Goal: Information Seeking & Learning: Learn about a topic

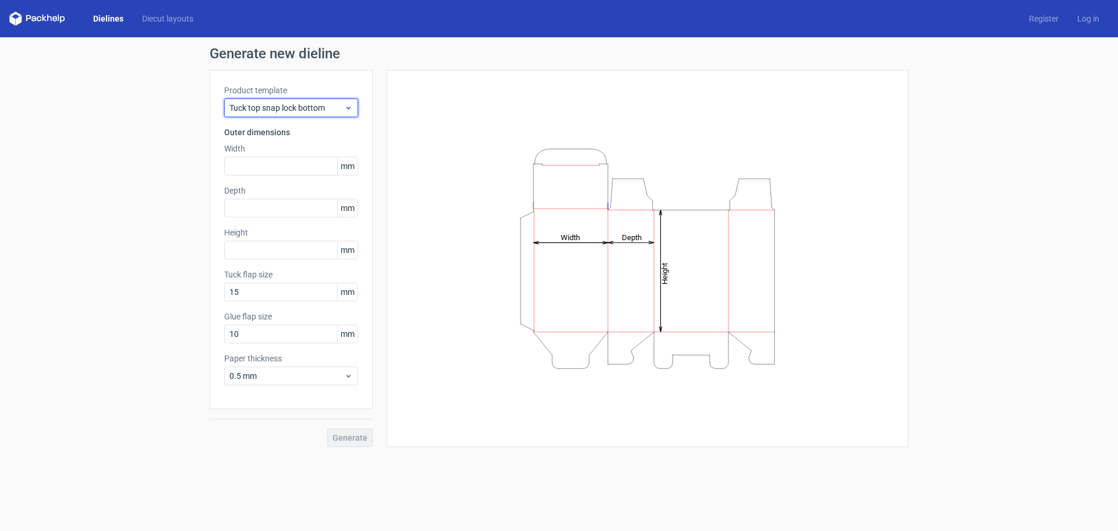
click at [349, 115] on div "Tuck top snap lock bottom" at bounding box center [291, 107] width 134 height 19
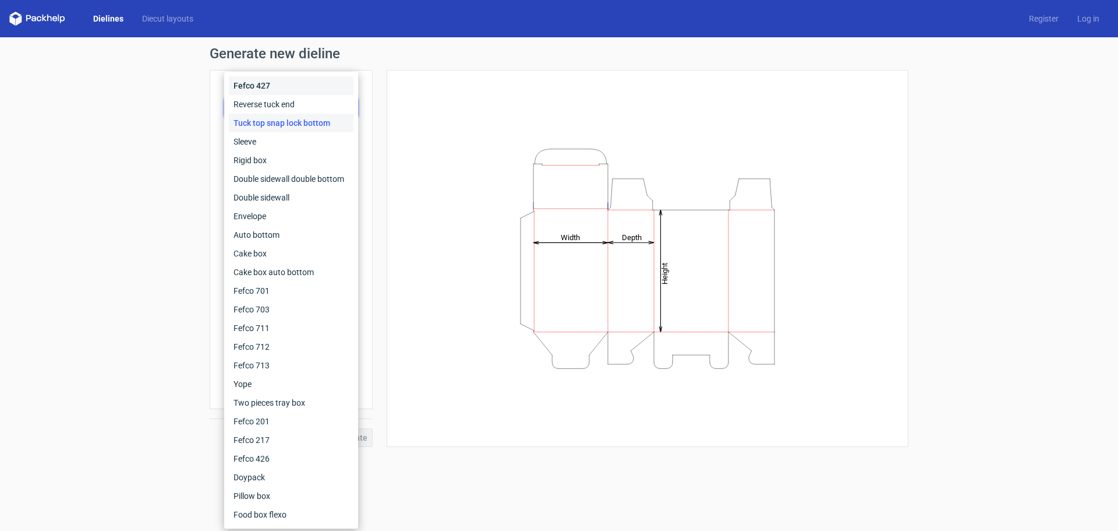
click at [334, 93] on div "Fefco 427" at bounding box center [291, 85] width 125 height 19
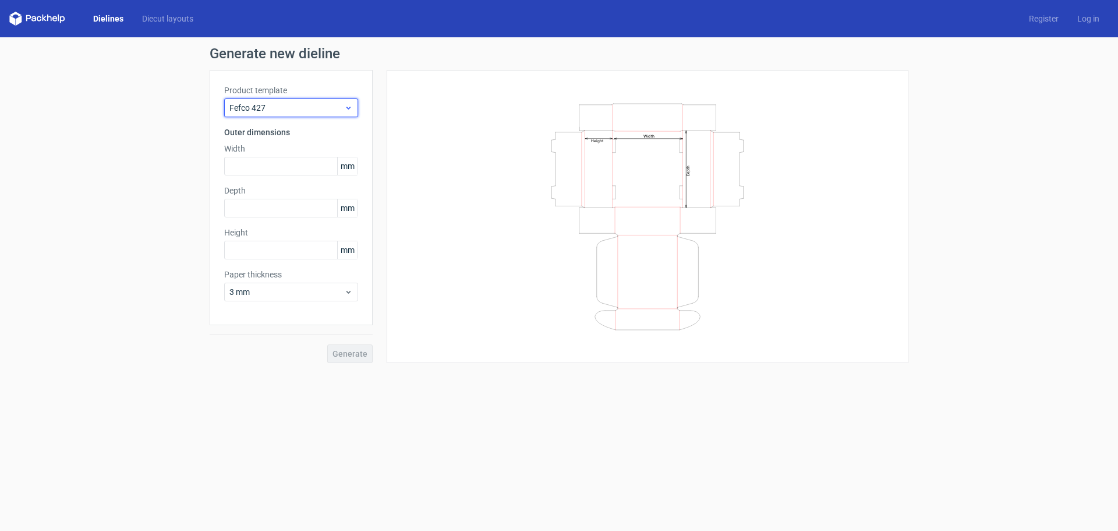
click at [340, 100] on div "Fefco 427" at bounding box center [291, 107] width 134 height 19
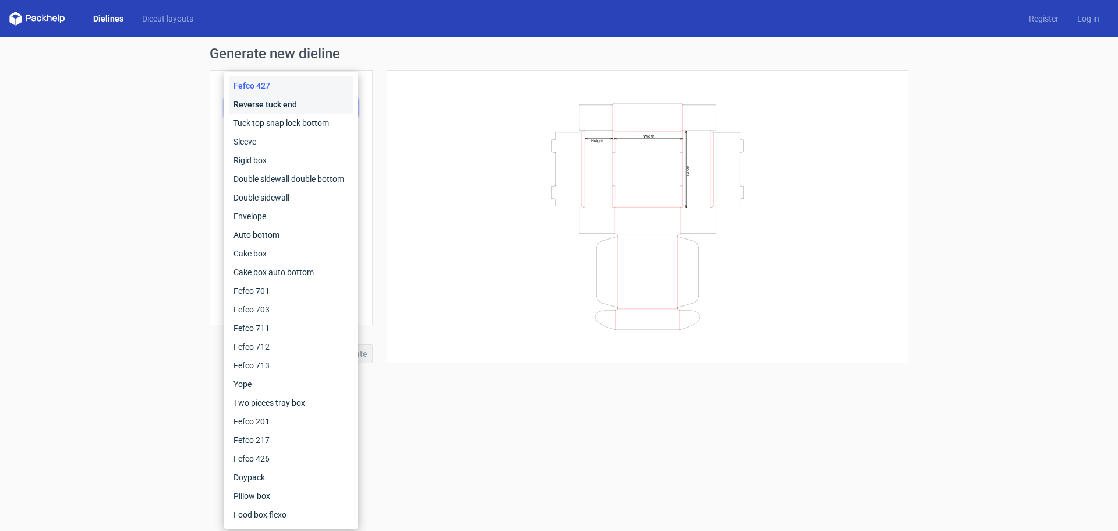
click at [340, 111] on div "Reverse tuck end" at bounding box center [291, 104] width 125 height 19
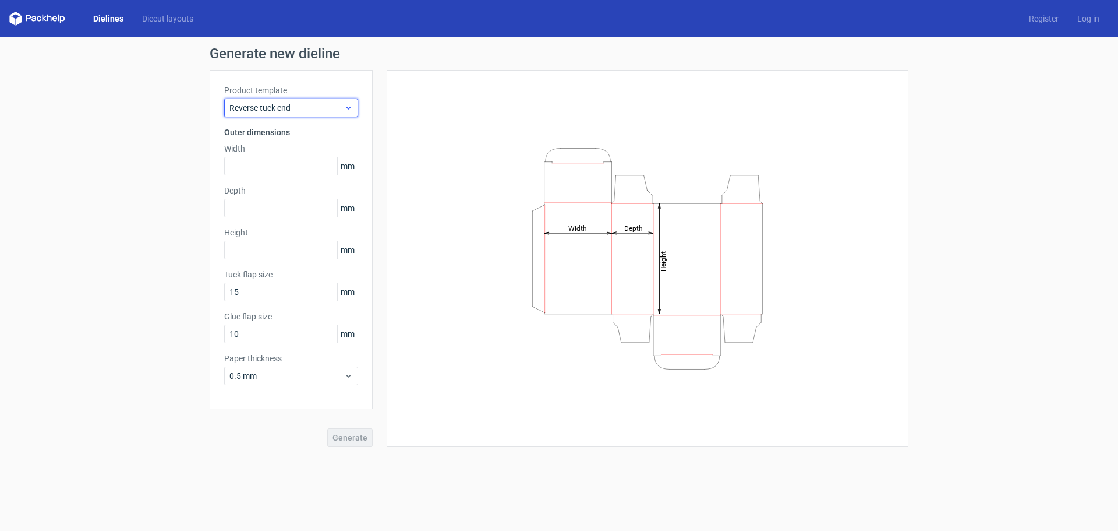
click at [342, 110] on span "Reverse tuck end" at bounding box center [286, 108] width 115 height 12
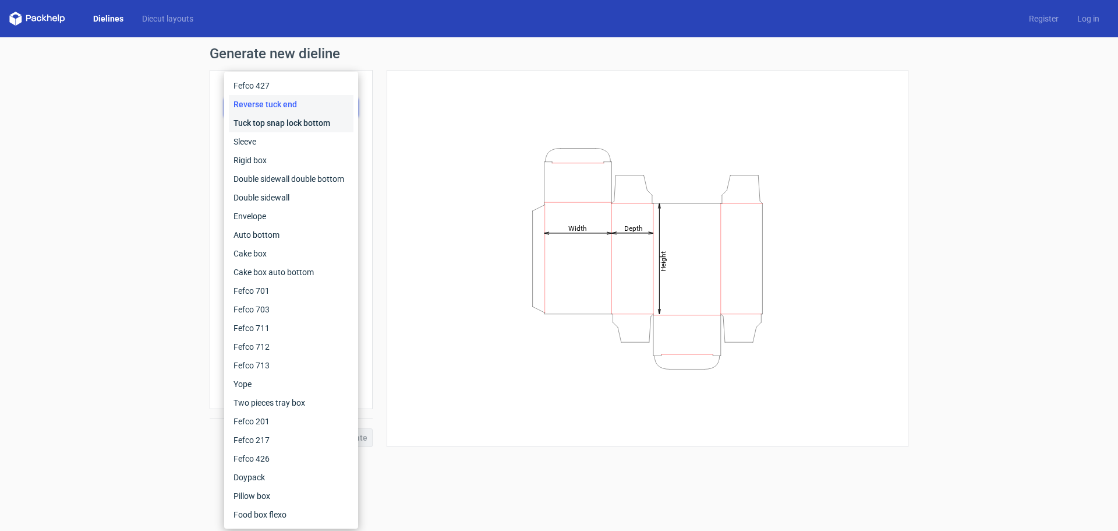
click at [338, 115] on div "Tuck top snap lock bottom" at bounding box center [291, 123] width 125 height 19
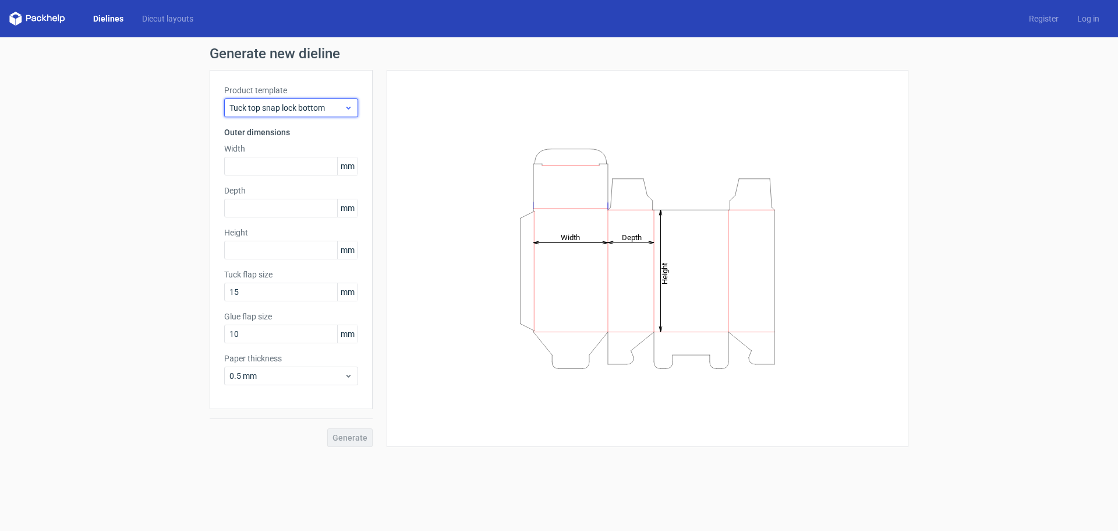
click at [349, 104] on icon at bounding box center [348, 107] width 9 height 9
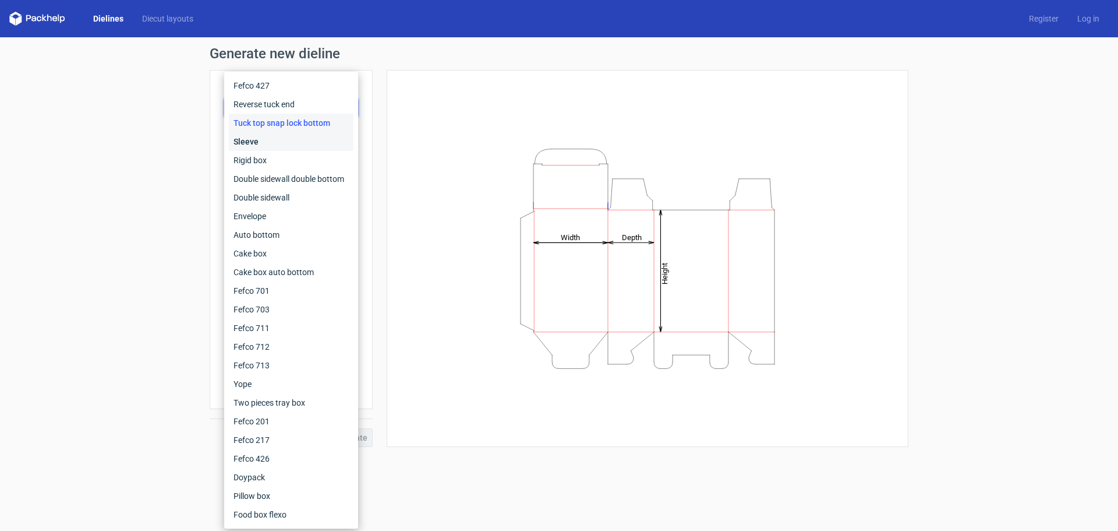
click at [341, 139] on div "Sleeve" at bounding box center [291, 141] width 125 height 19
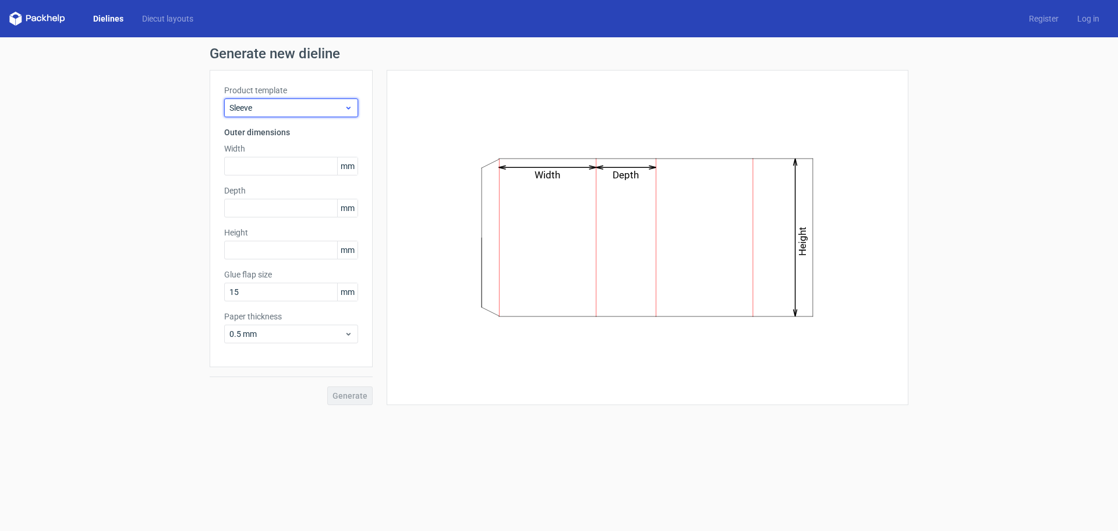
click at [347, 107] on icon at bounding box center [348, 107] width 9 height 9
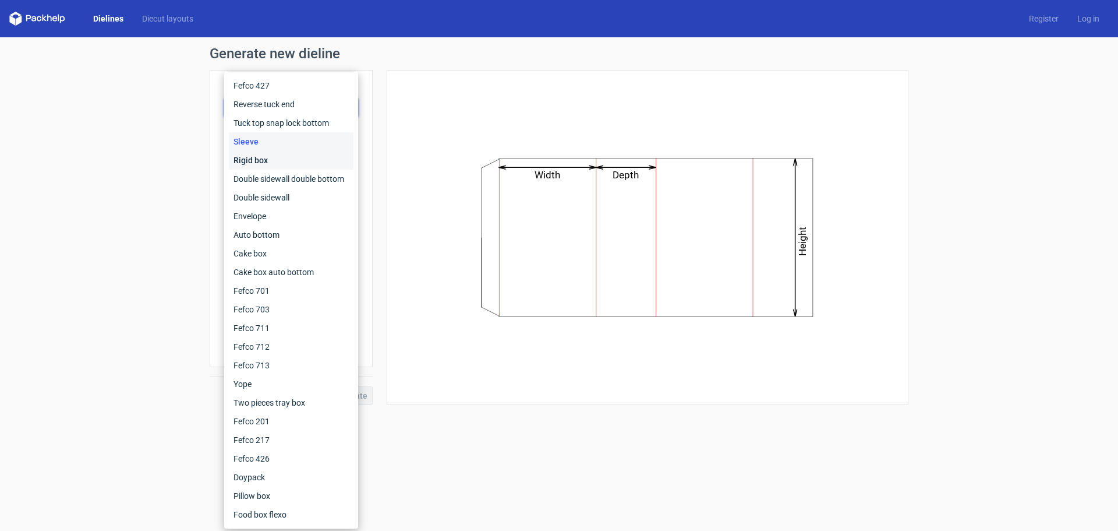
click at [335, 152] on div "Rigid box" at bounding box center [291, 160] width 125 height 19
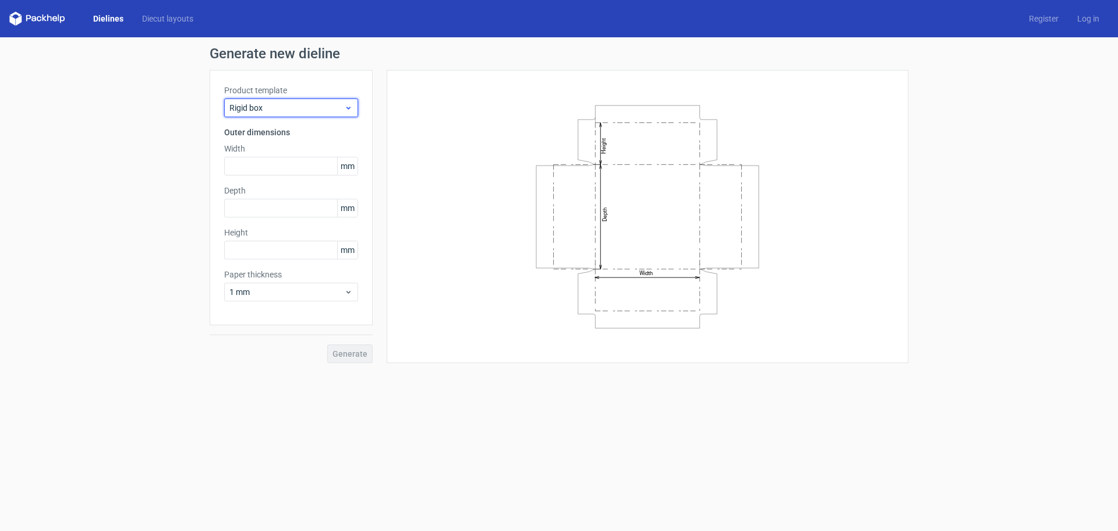
click at [347, 111] on icon at bounding box center [348, 107] width 9 height 9
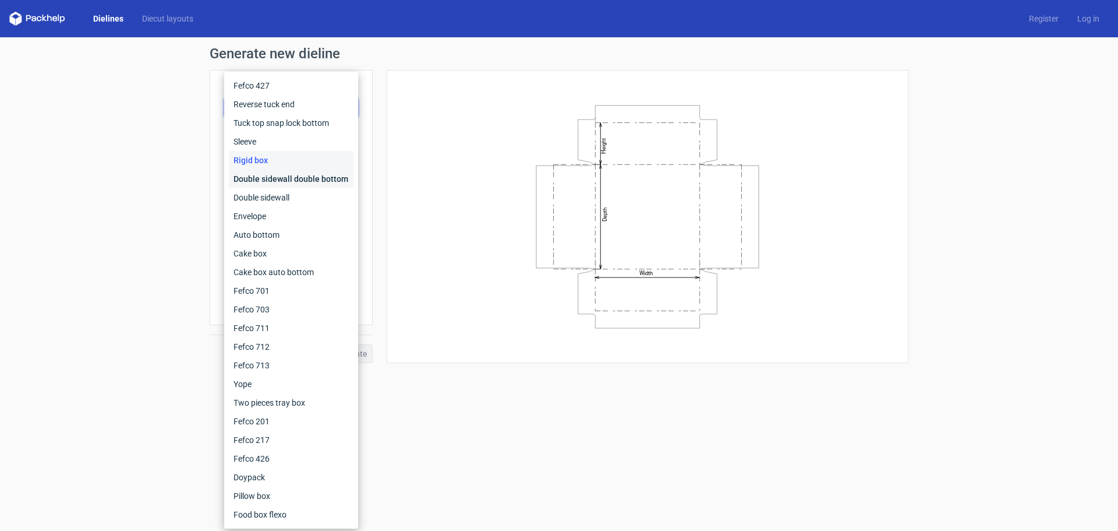
click at [327, 178] on div "Double sidewall double bottom" at bounding box center [291, 178] width 125 height 19
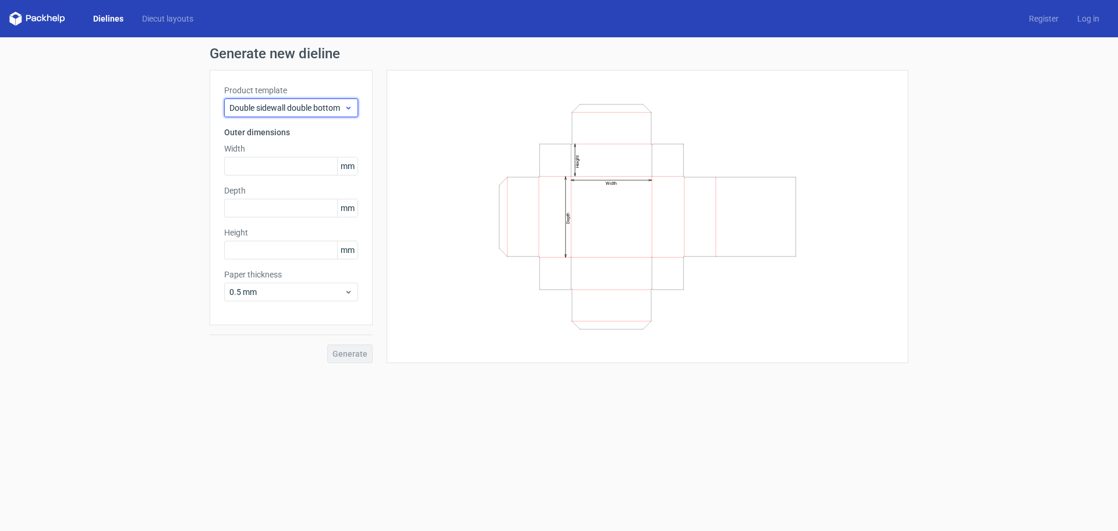
click at [349, 111] on icon at bounding box center [348, 107] width 9 height 9
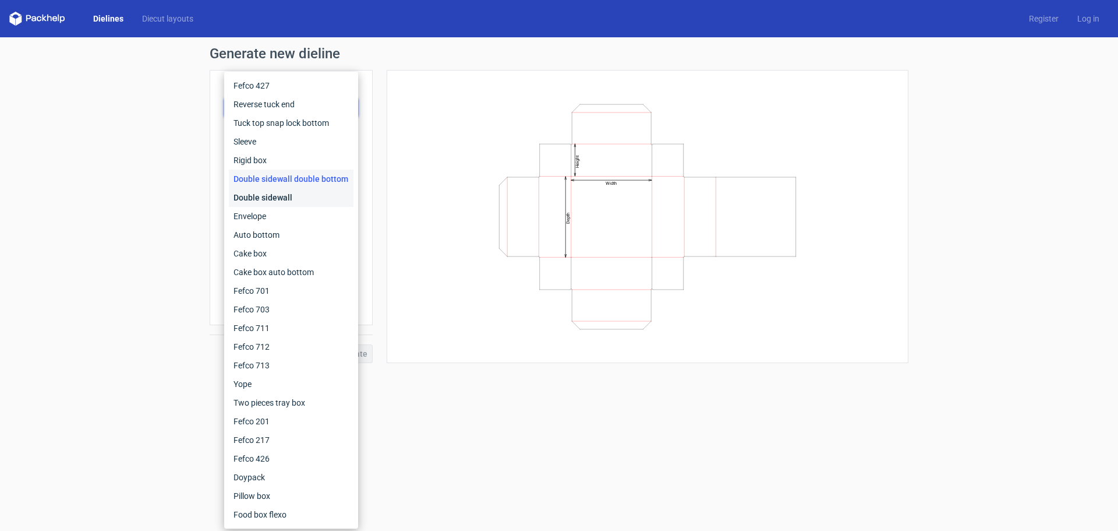
click at [296, 203] on div "Double sidewall" at bounding box center [291, 197] width 125 height 19
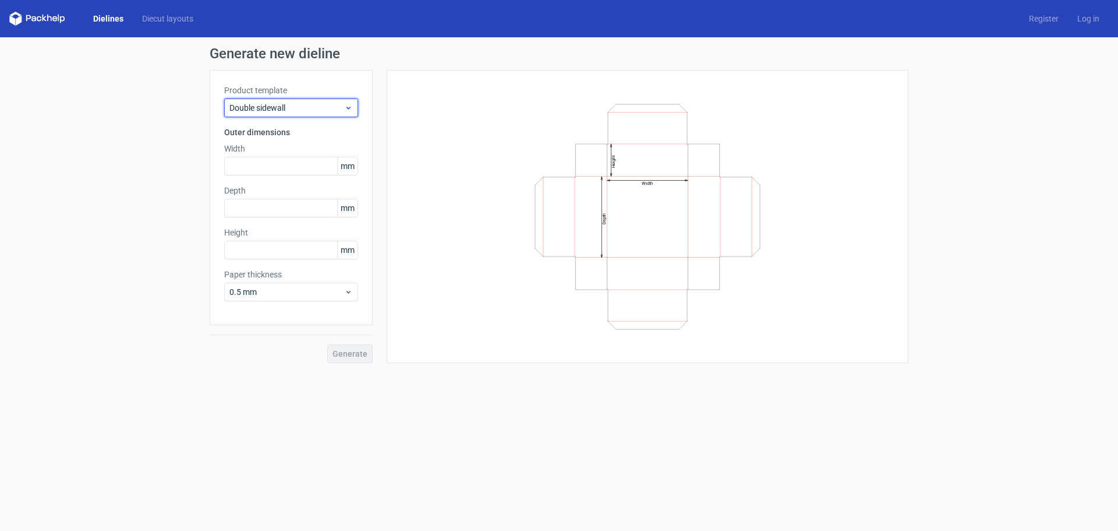
click at [344, 105] on icon at bounding box center [348, 107] width 9 height 9
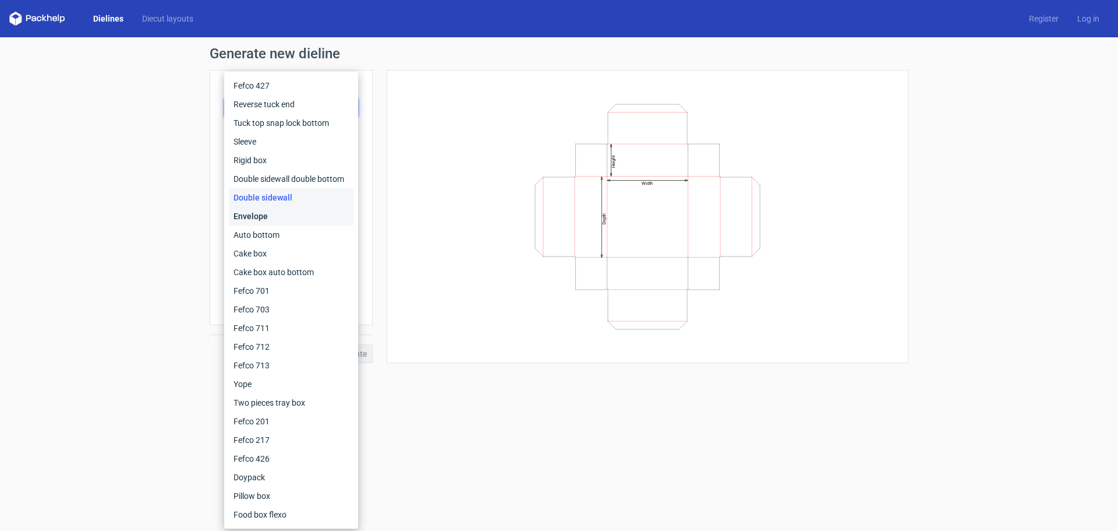
click at [317, 215] on div "Envelope" at bounding box center [291, 216] width 125 height 19
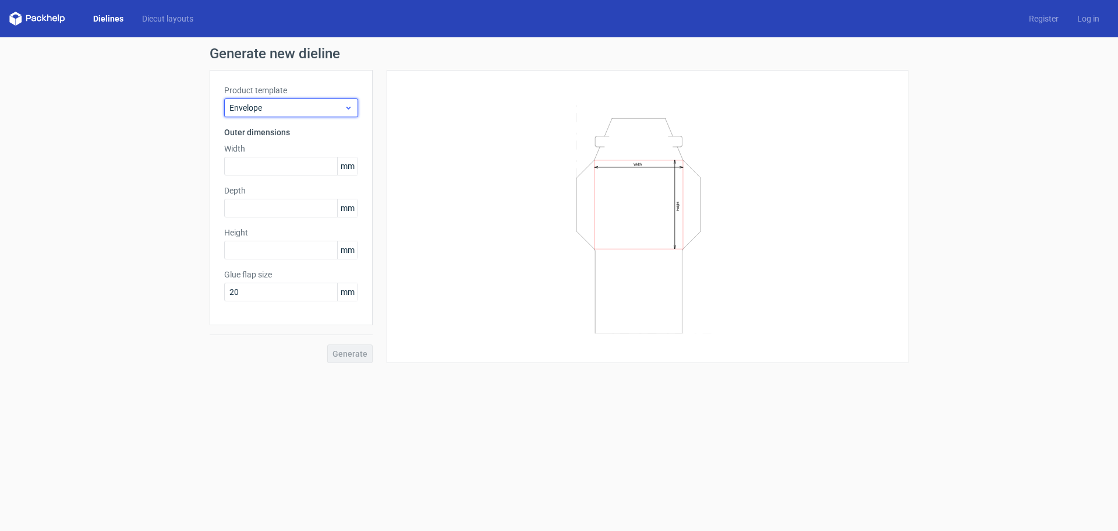
click at [342, 110] on span "Envelope" at bounding box center [286, 108] width 115 height 12
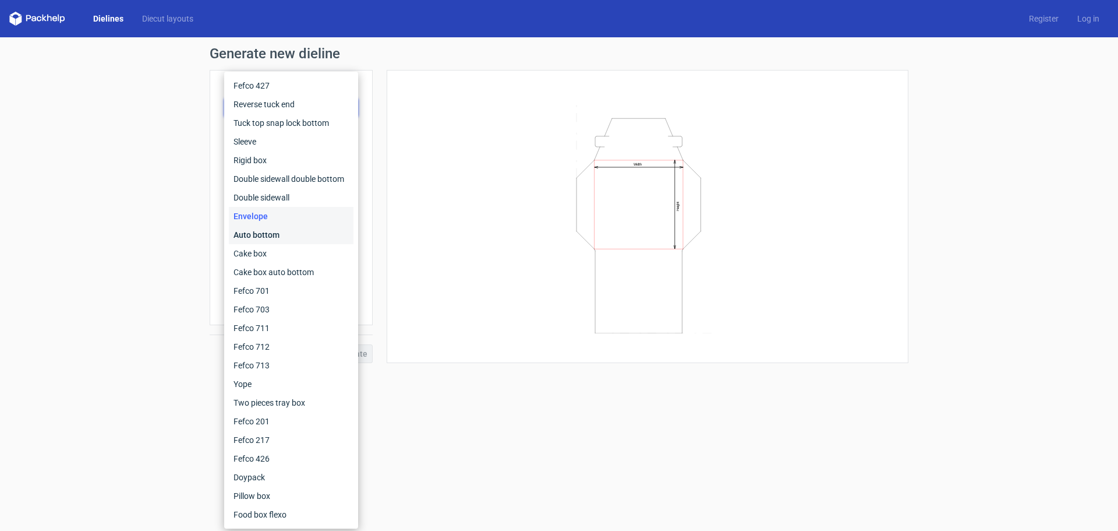
click at [322, 236] on div "Auto bottom" at bounding box center [291, 234] width 125 height 19
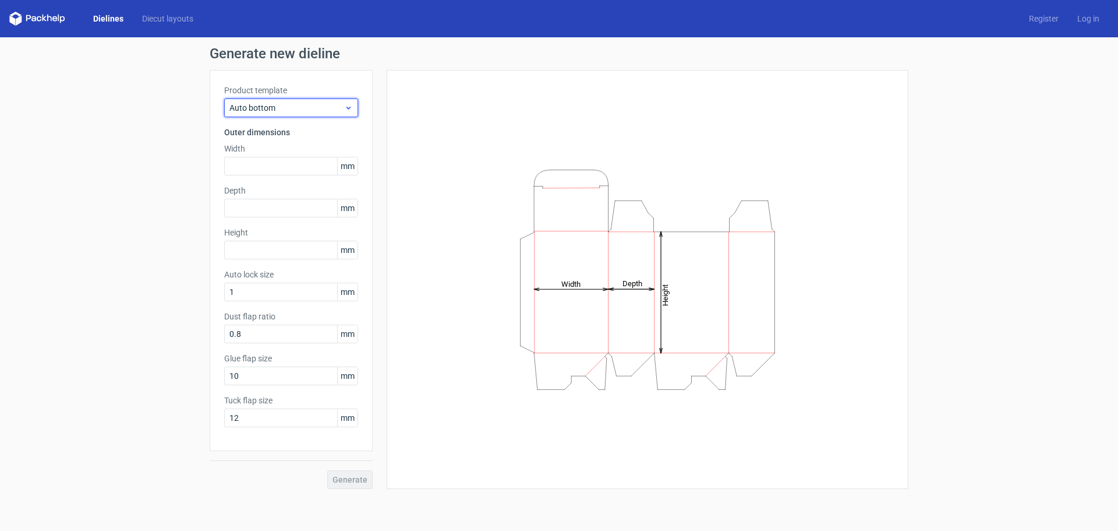
click at [341, 107] on span "Auto bottom" at bounding box center [286, 108] width 115 height 12
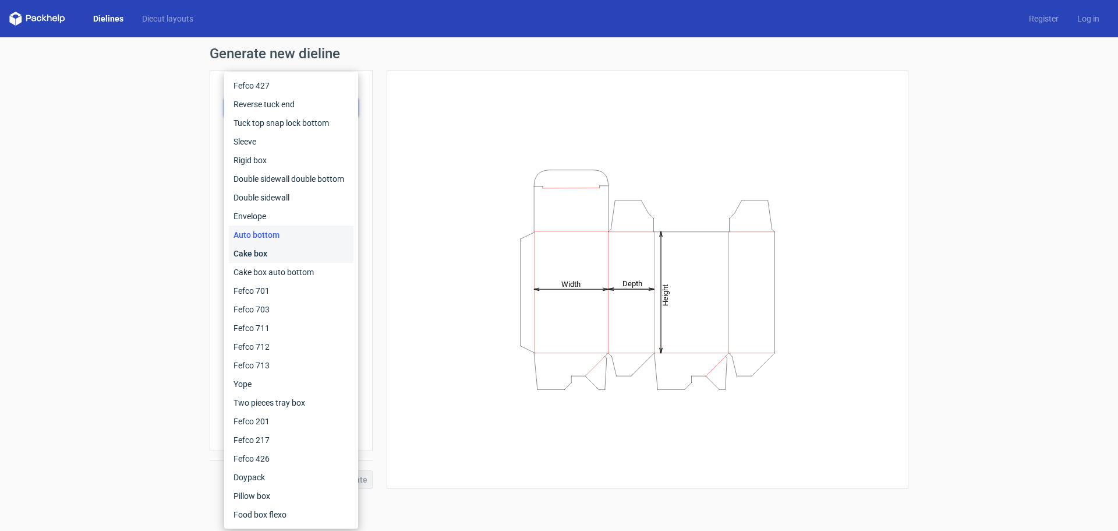
click at [320, 256] on div "Cake box" at bounding box center [291, 253] width 125 height 19
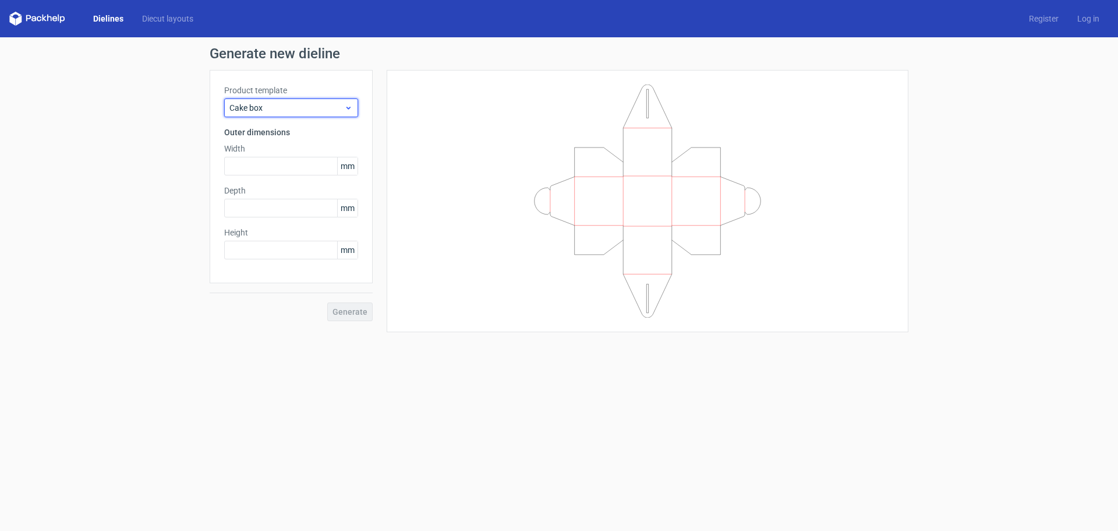
click at [341, 109] on span "Cake box" at bounding box center [286, 108] width 115 height 12
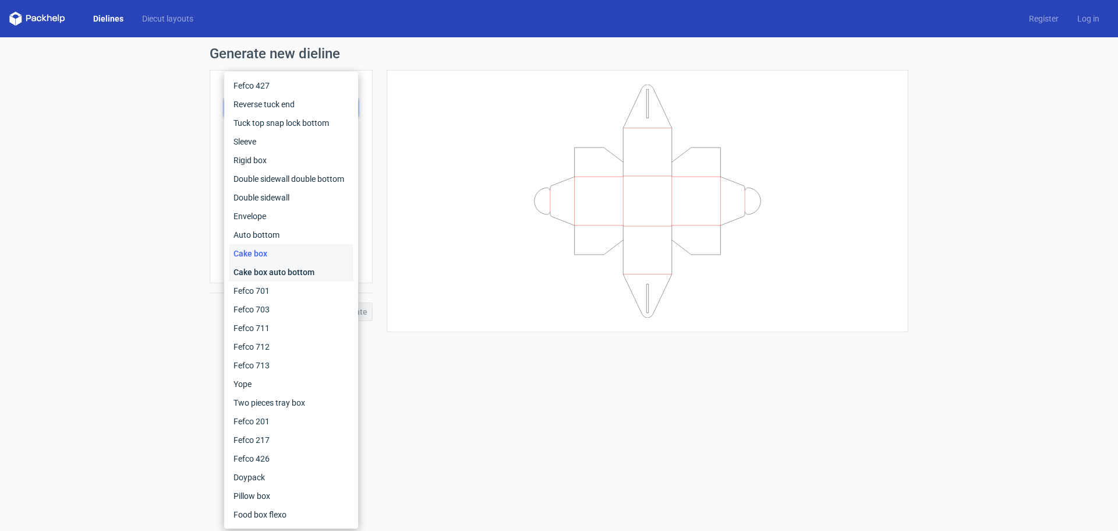
click at [319, 273] on div "Cake box auto bottom" at bounding box center [291, 272] width 125 height 19
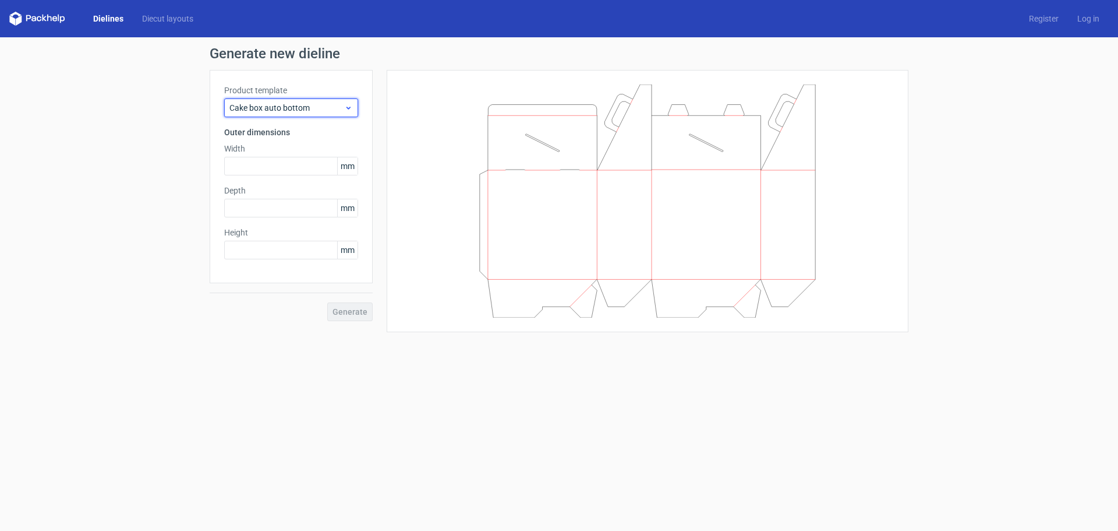
click at [348, 111] on icon at bounding box center [348, 107] width 9 height 9
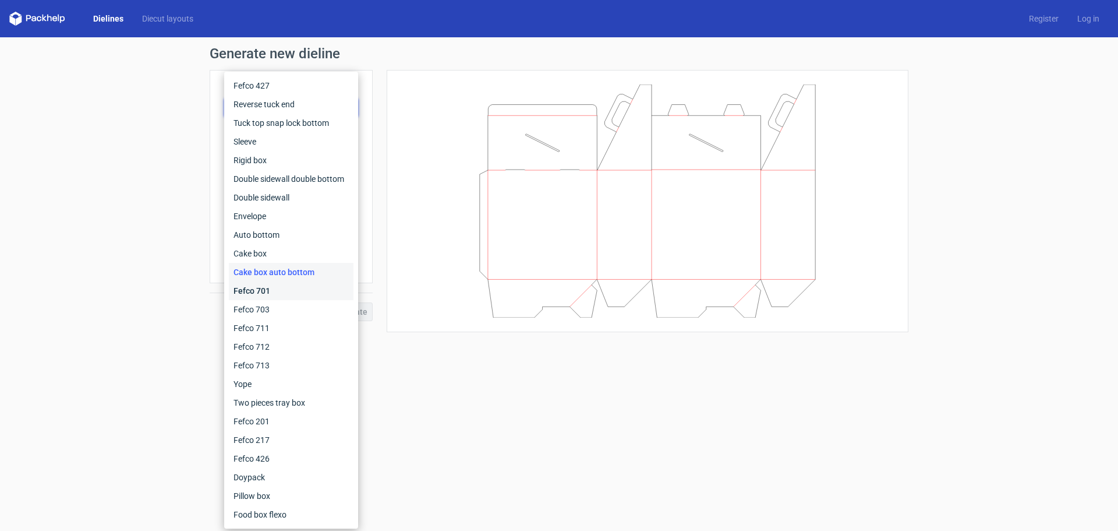
click at [329, 294] on div "Fefco 701" at bounding box center [291, 290] width 125 height 19
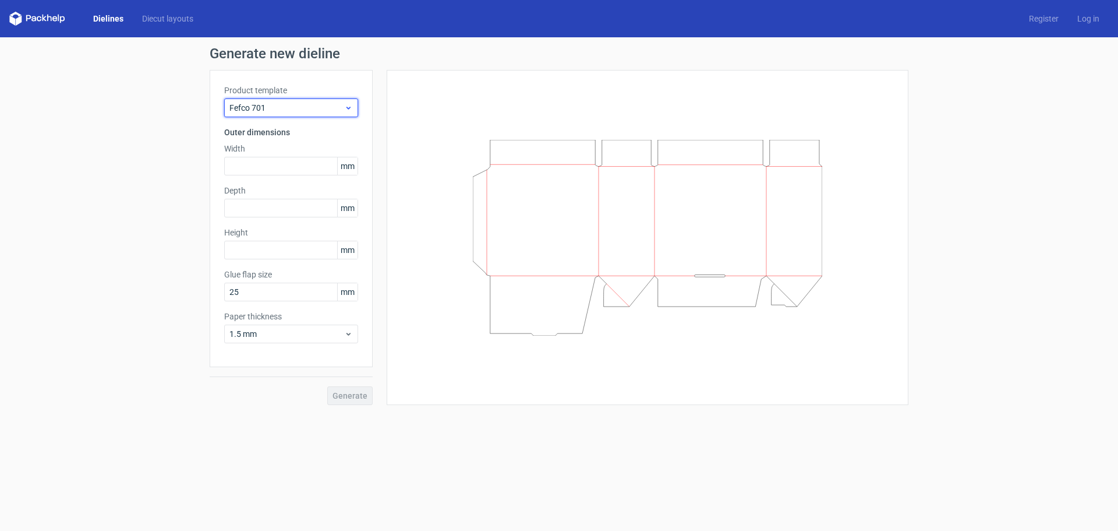
click at [341, 106] on span "Fefco 701" at bounding box center [286, 108] width 115 height 12
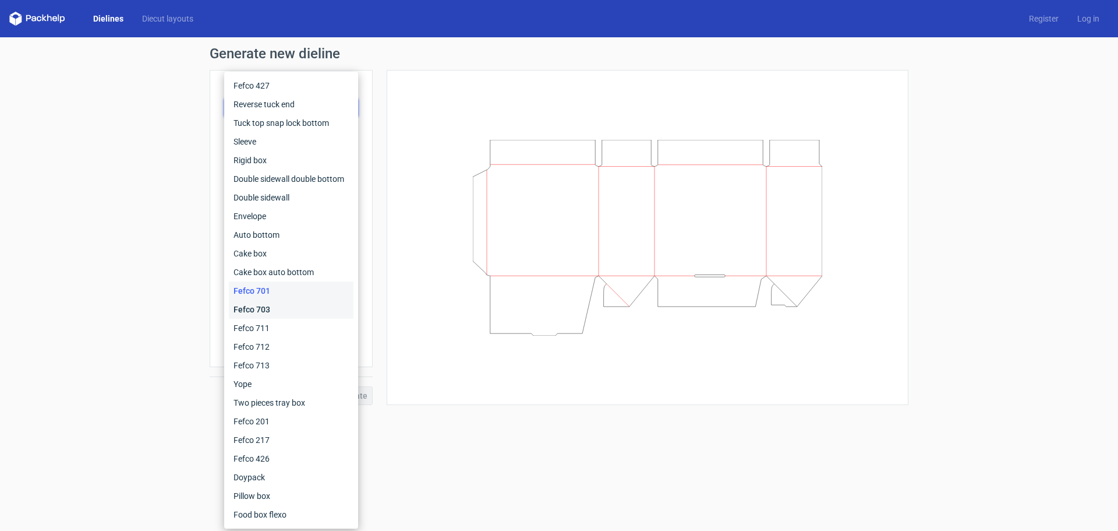
click at [330, 317] on div "Fefco 703" at bounding box center [291, 309] width 125 height 19
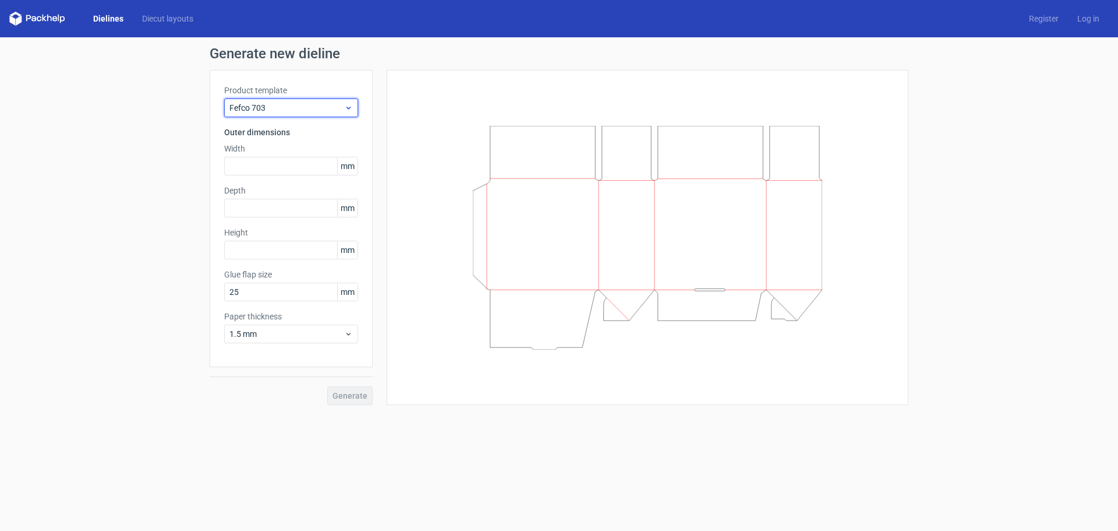
click at [353, 107] on div "Fefco 703" at bounding box center [291, 107] width 134 height 19
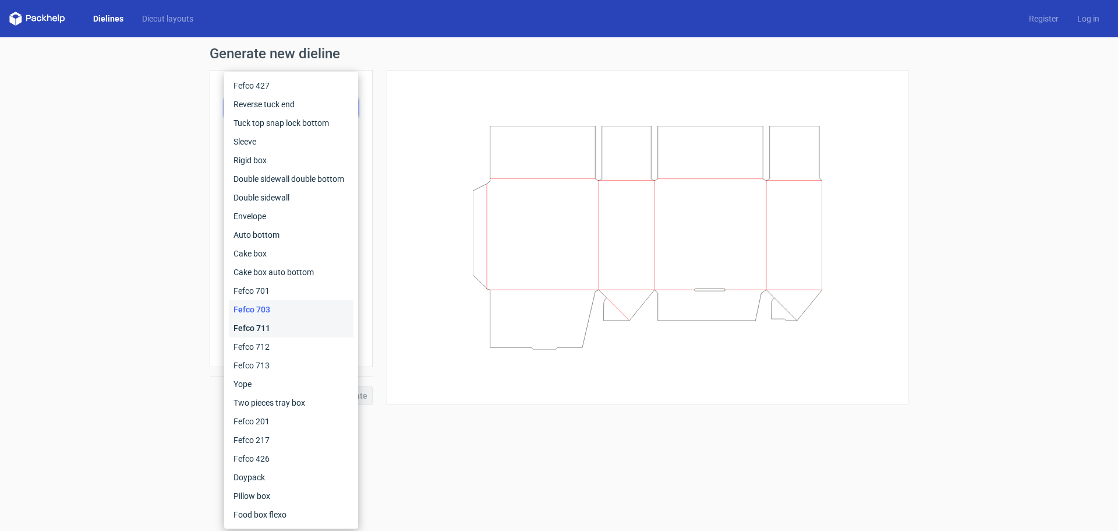
click at [333, 320] on div "Fefco 711" at bounding box center [291, 328] width 125 height 19
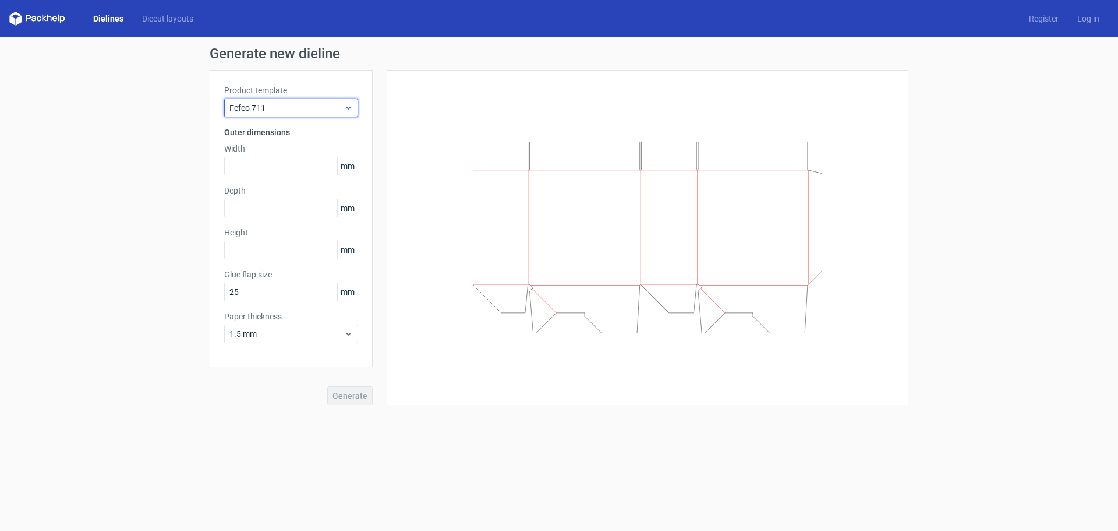
click at [338, 104] on span "Fefco 711" at bounding box center [286, 108] width 115 height 12
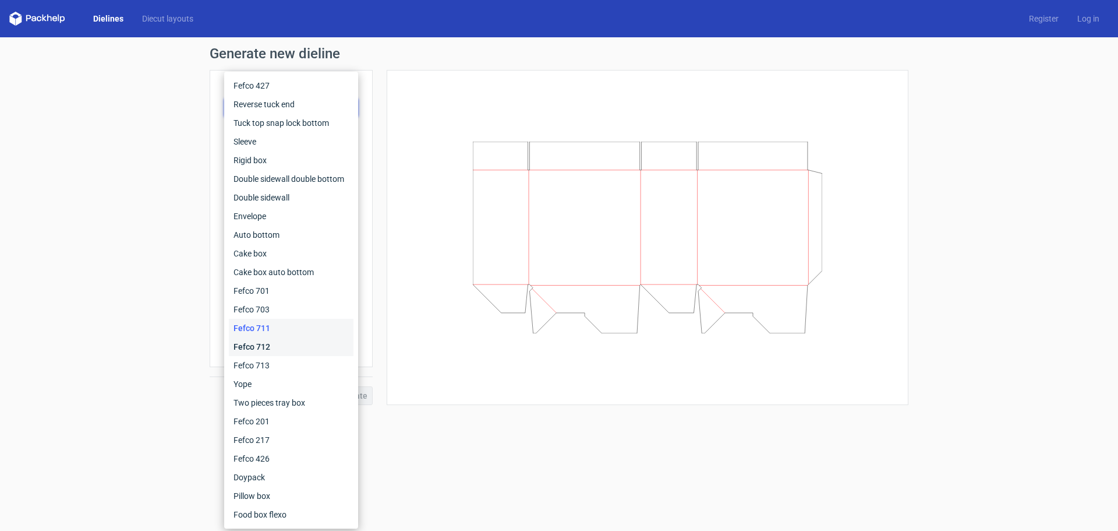
click at [315, 352] on div "Fefco 712" at bounding box center [291, 346] width 125 height 19
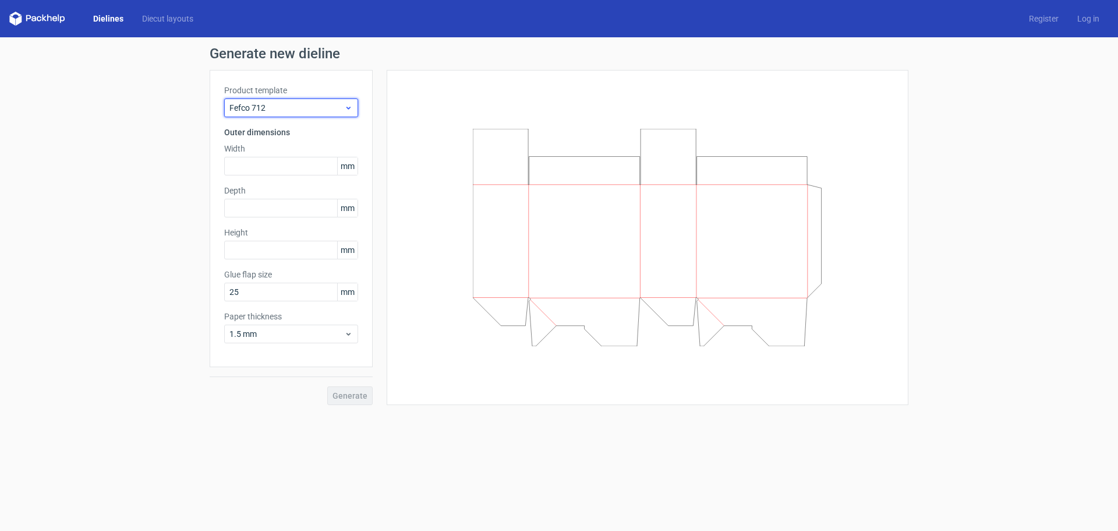
click at [341, 105] on span "Fefco 712" at bounding box center [286, 108] width 115 height 12
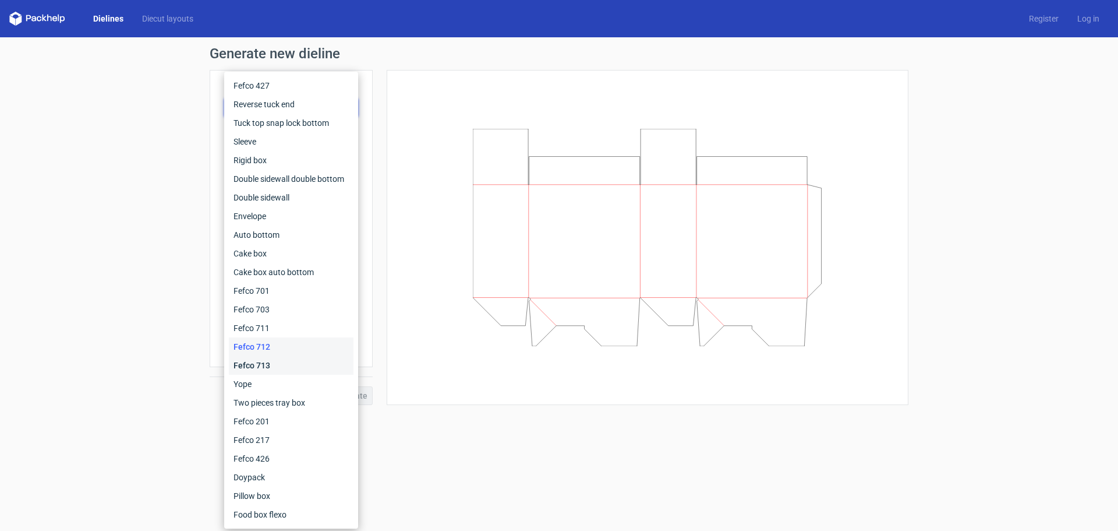
click at [311, 370] on div "Fefco 713" at bounding box center [291, 365] width 125 height 19
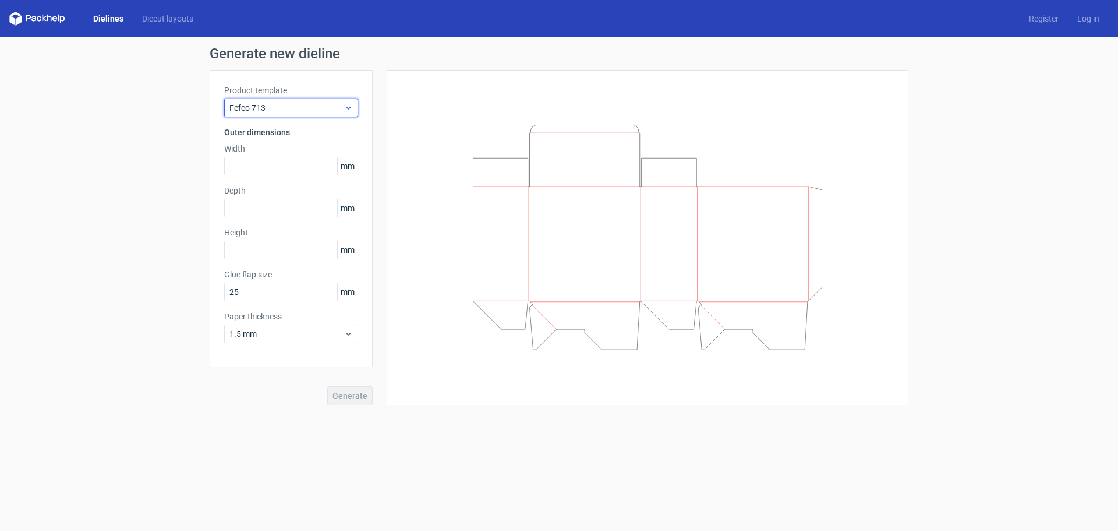
click at [349, 104] on icon at bounding box center [348, 107] width 9 height 9
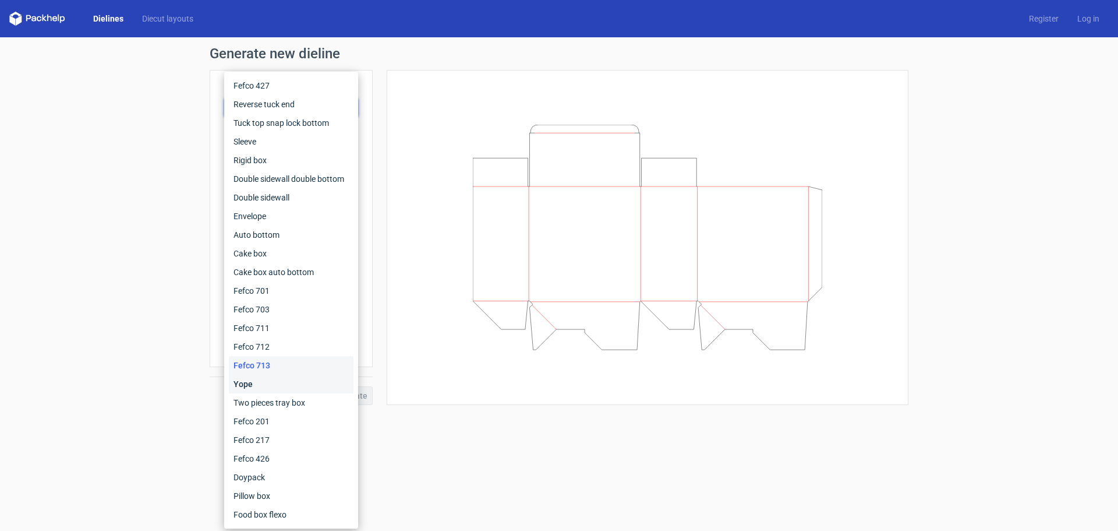
click at [329, 391] on div "Yope" at bounding box center [291, 384] width 125 height 19
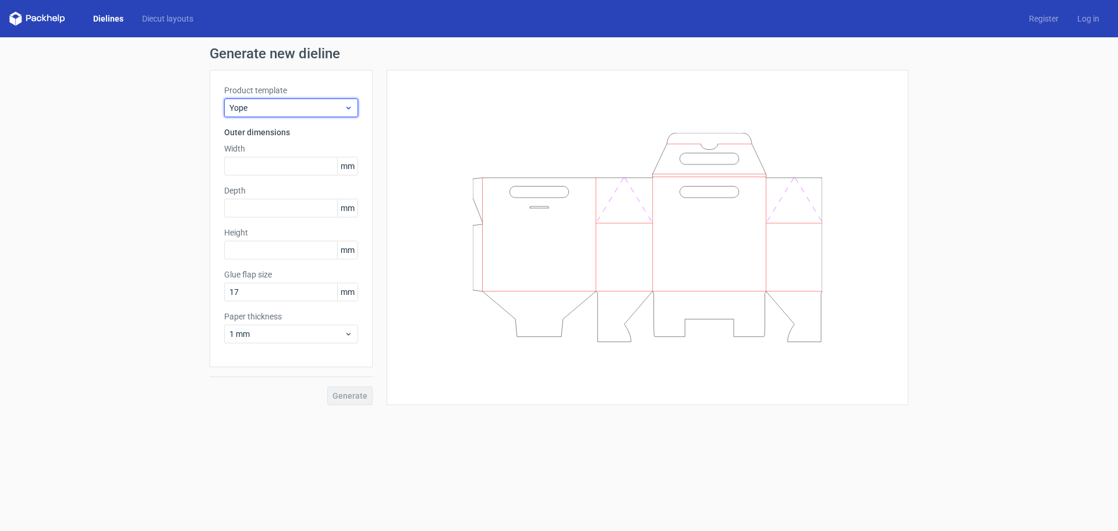
click at [350, 105] on icon at bounding box center [348, 107] width 9 height 9
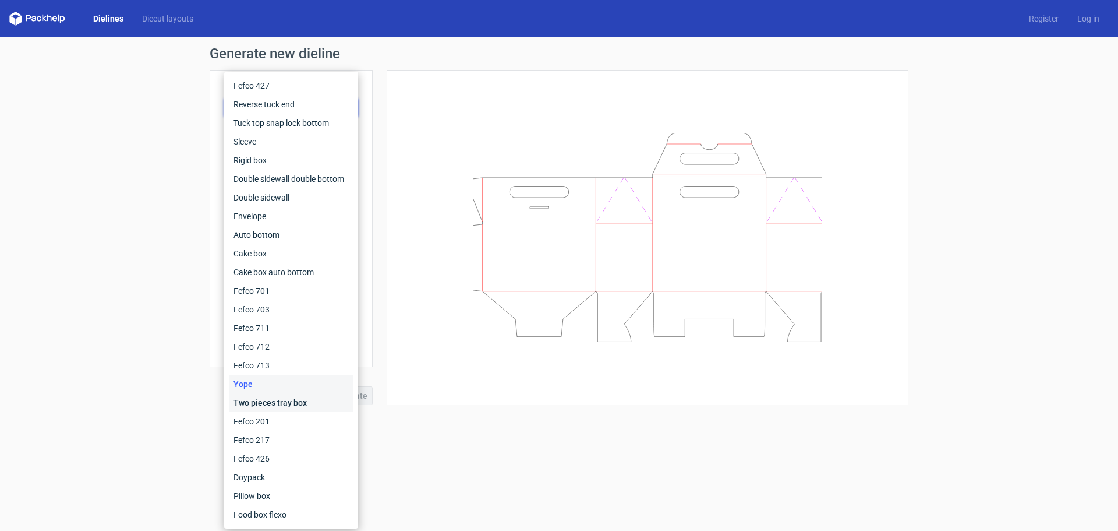
click at [329, 401] on div "Two pieces tray box" at bounding box center [291, 402] width 125 height 19
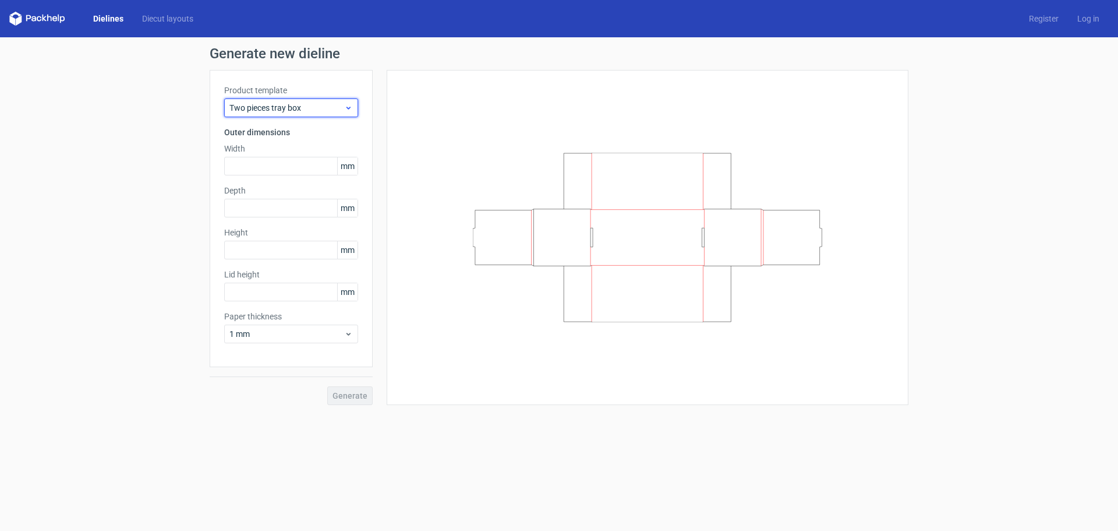
click at [328, 106] on span "Two pieces tray box" at bounding box center [286, 108] width 115 height 12
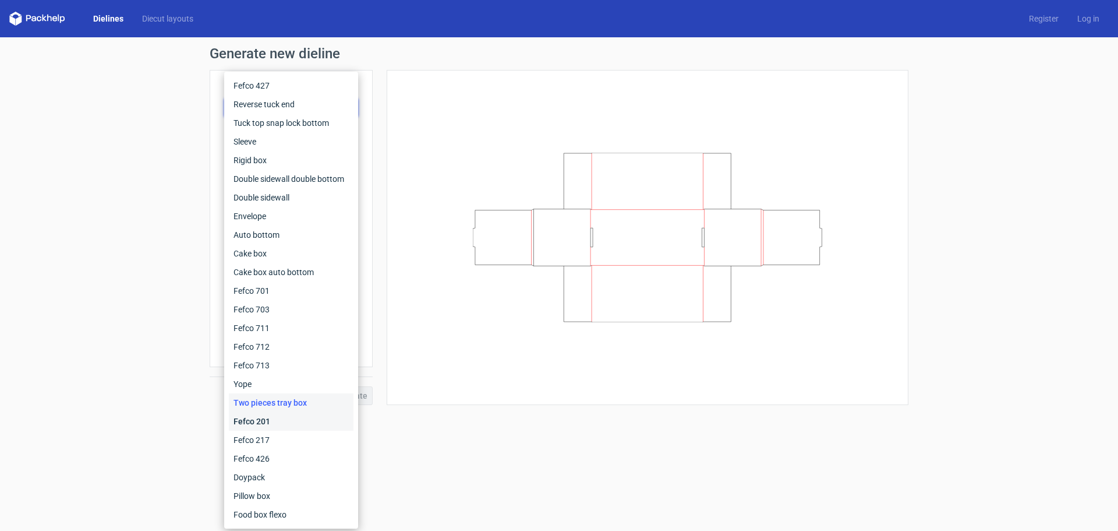
click at [303, 425] on div "Fefco 201" at bounding box center [291, 421] width 125 height 19
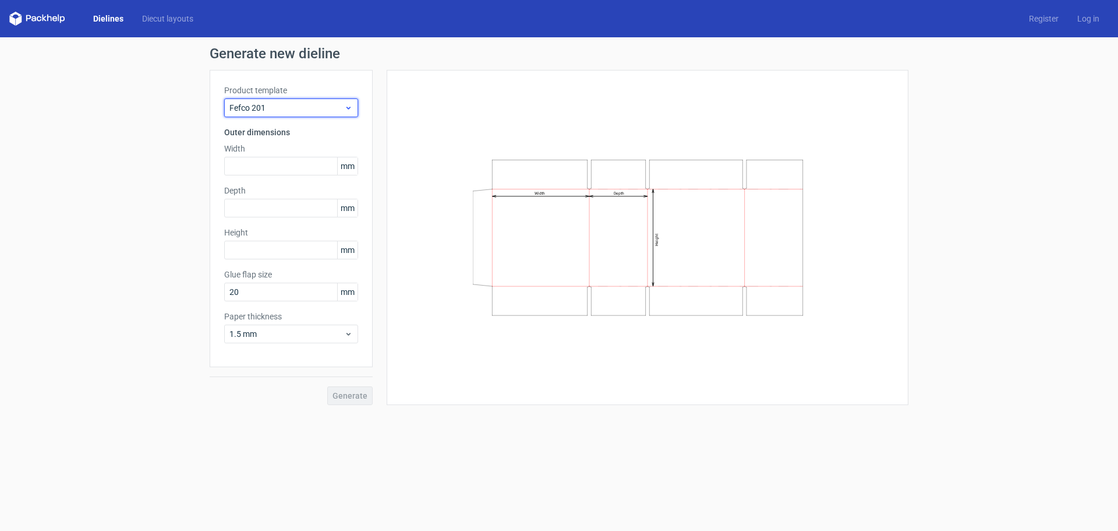
click at [339, 107] on span "Fefco 201" at bounding box center [286, 108] width 115 height 12
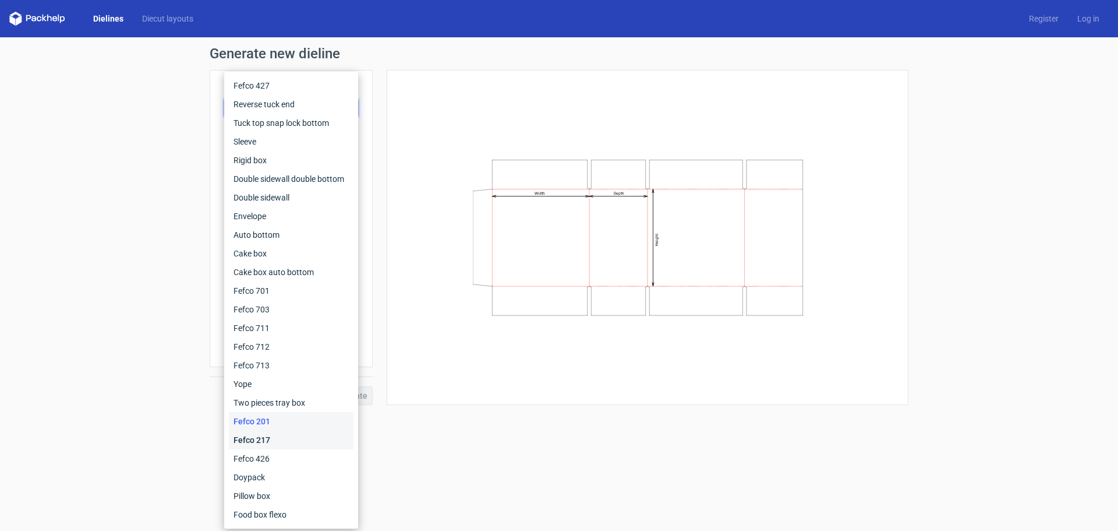
click at [325, 444] on div "Fefco 217" at bounding box center [291, 439] width 125 height 19
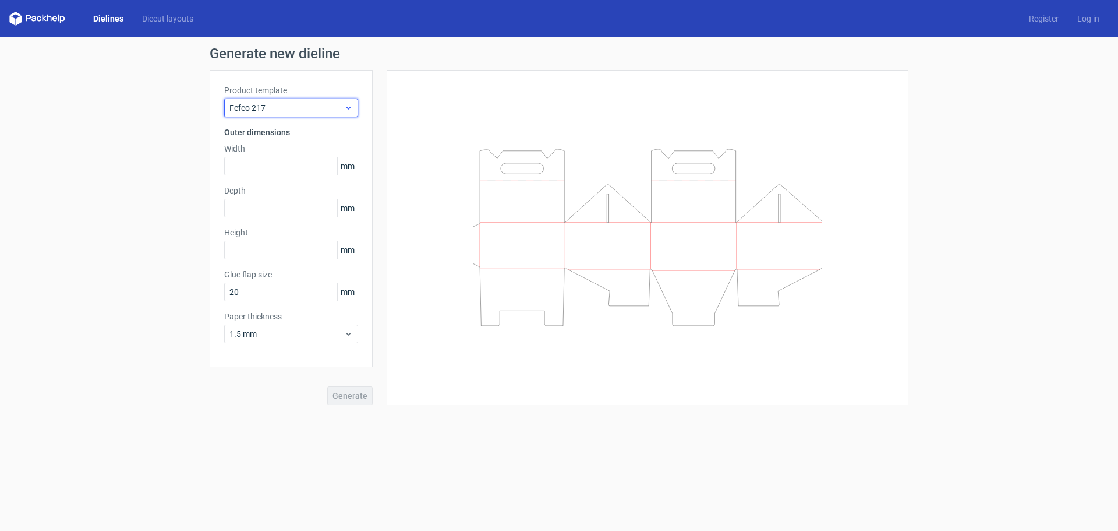
click at [342, 110] on span "Fefco 217" at bounding box center [286, 108] width 115 height 12
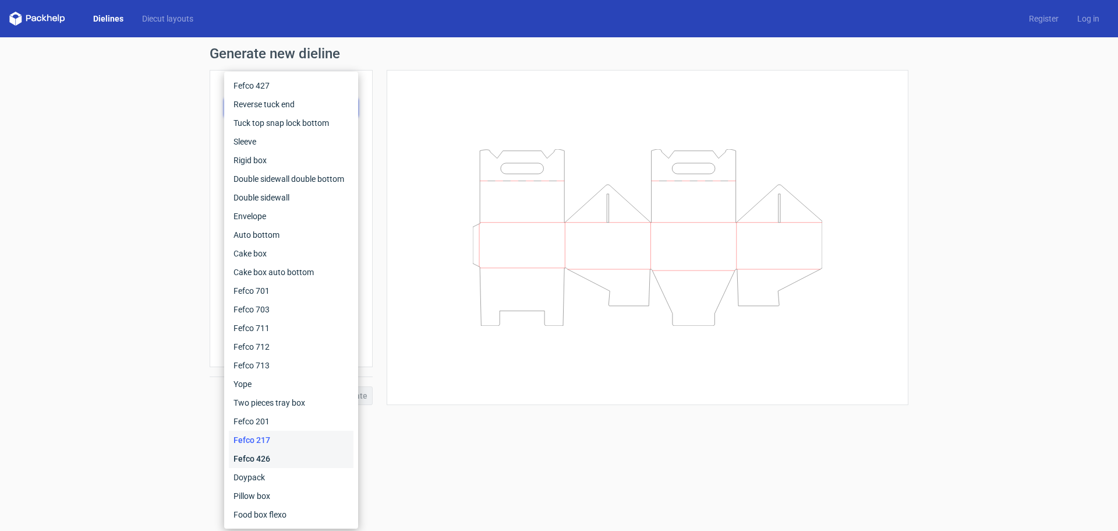
click at [322, 466] on div "Fefco 426" at bounding box center [291, 458] width 125 height 19
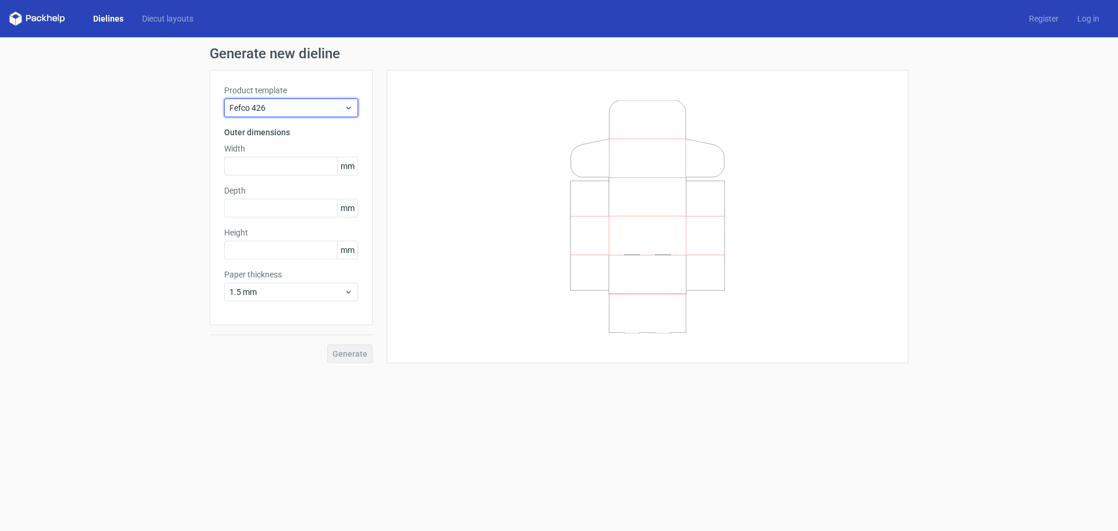
click at [345, 105] on icon at bounding box center [348, 107] width 9 height 9
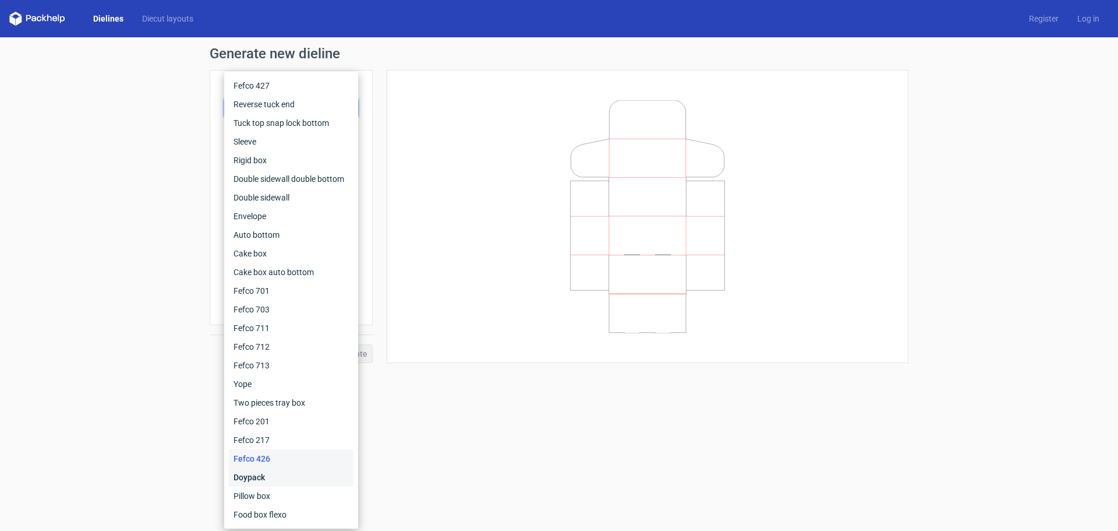
click at [320, 474] on div "Doypack" at bounding box center [291, 477] width 125 height 19
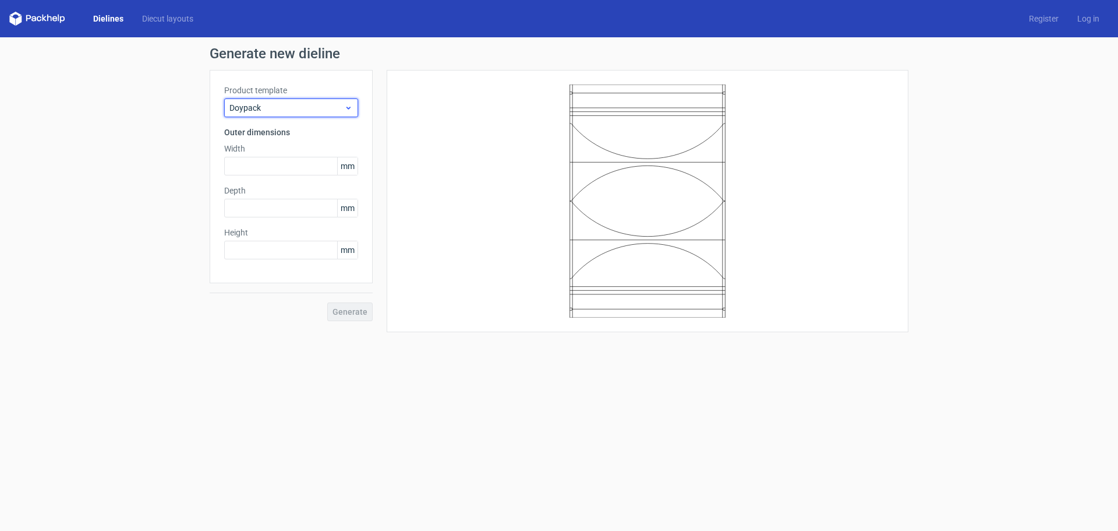
click at [343, 103] on span "Doypack" at bounding box center [286, 108] width 115 height 12
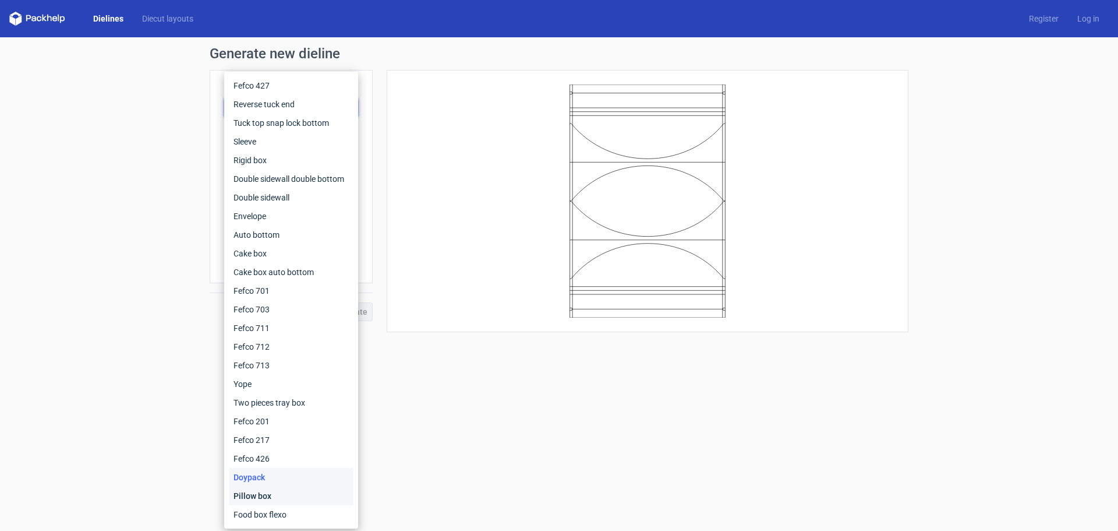
click at [330, 492] on div "Pillow box" at bounding box center [291, 495] width 125 height 19
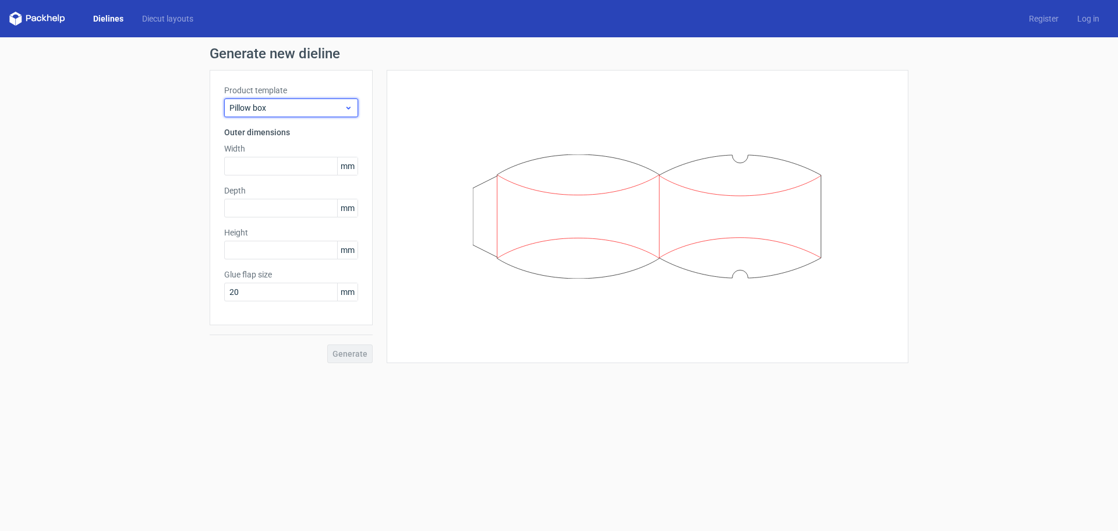
click at [326, 111] on span "Pillow box" at bounding box center [286, 108] width 115 height 12
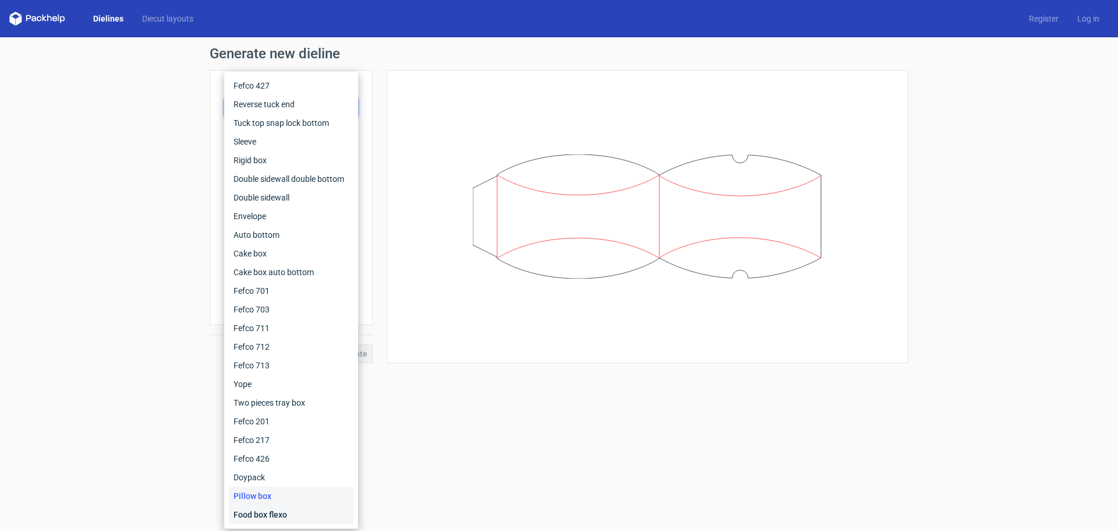
click at [310, 518] on div "Food box flexo" at bounding box center [291, 514] width 125 height 19
